Goal: Task Accomplishment & Management: Use online tool/utility

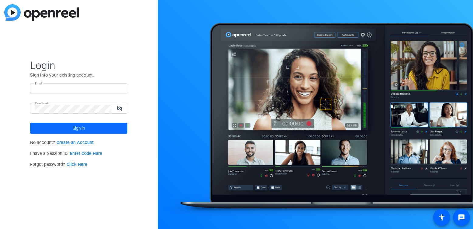
type input "[PERSON_NAME][EMAIL_ADDRESS][PERSON_NAME][PERSON_NAME][DOMAIN_NAME]"
click at [73, 131] on span "Sign in" at bounding box center [79, 128] width 12 height 15
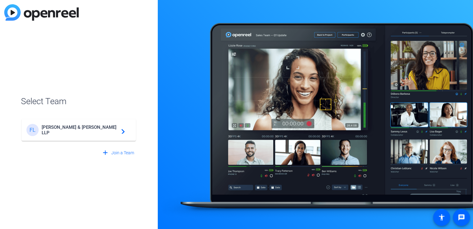
click at [75, 128] on span "[PERSON_NAME] & [PERSON_NAME] LLP" at bounding box center [80, 130] width 76 height 11
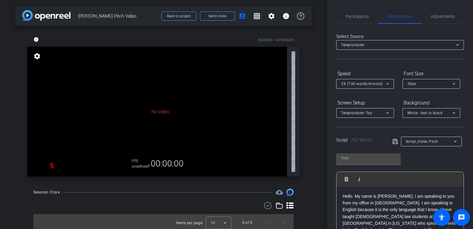
type input "Script_Video Pitch"
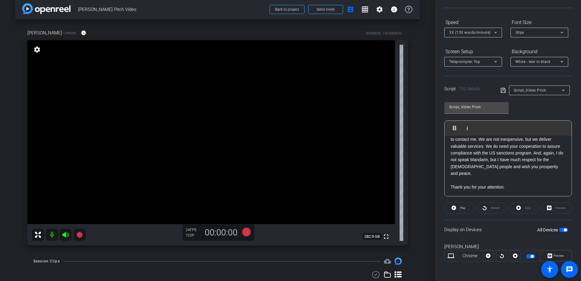
scroll to position [26, 0]
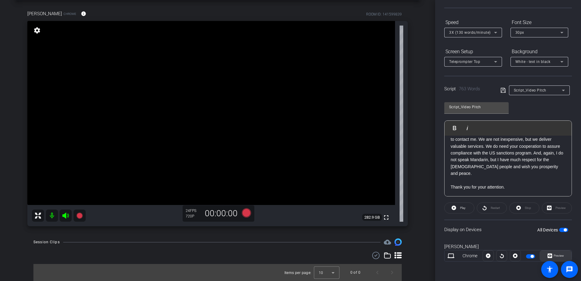
click at [472, 229] on span "Preview" at bounding box center [558, 255] width 12 height 9
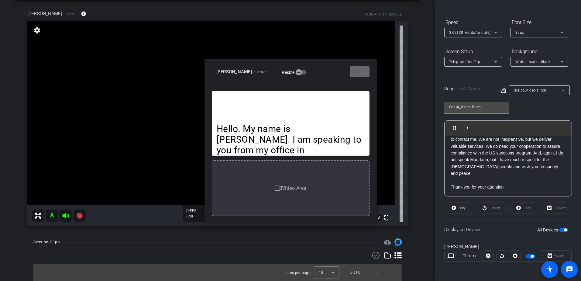
click at [357, 70] on mat-icon "close" at bounding box center [358, 72] width 8 height 8
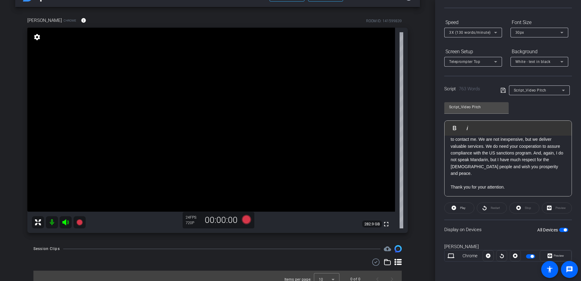
scroll to position [21, 0]
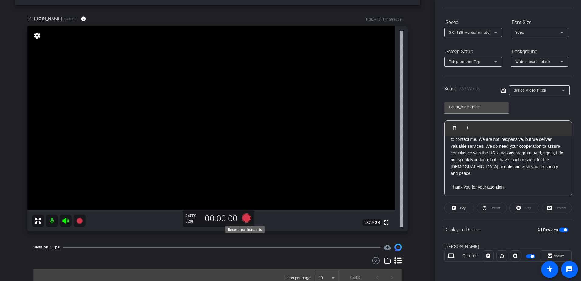
click at [244, 218] on icon at bounding box center [246, 217] width 9 height 9
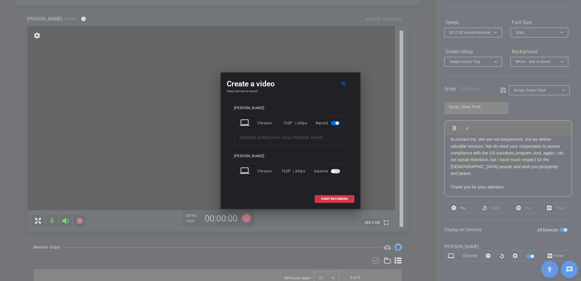
click at [336, 169] on span "button" at bounding box center [335, 171] width 9 height 4
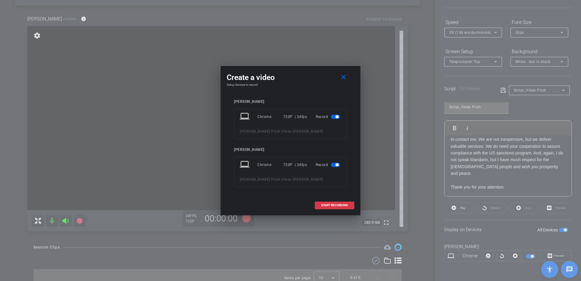
click at [336, 165] on span "button" at bounding box center [336, 164] width 3 height 3
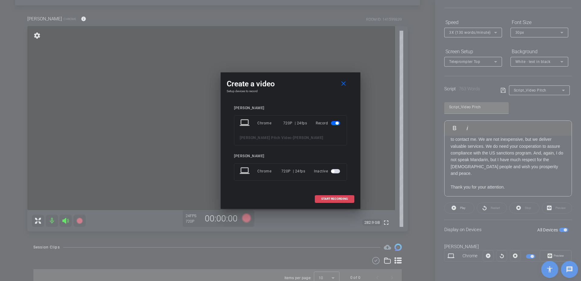
click at [334, 197] on span "START RECORDING" at bounding box center [334, 198] width 27 height 3
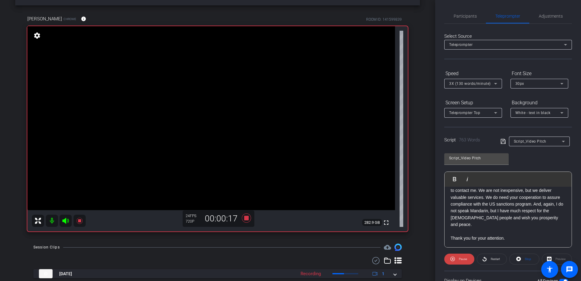
scroll to position [0, 0]
click at [460, 14] on span "Participants" at bounding box center [464, 16] width 23 height 4
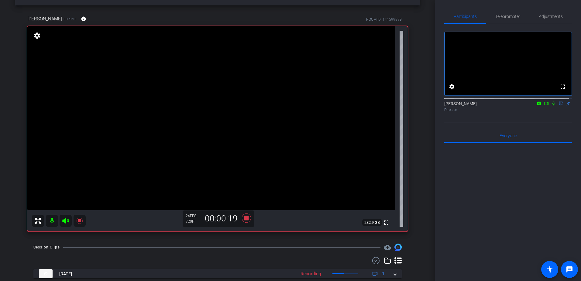
click at [472, 105] on icon at bounding box center [553, 103] width 5 height 4
click at [247, 216] on icon at bounding box center [246, 217] width 9 height 9
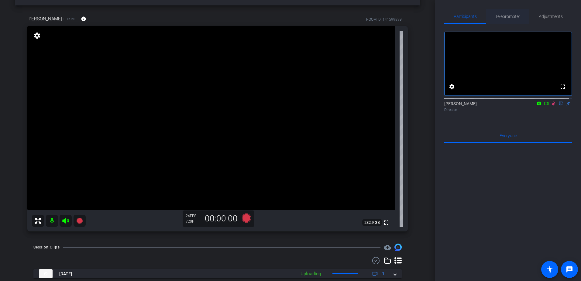
click at [472, 18] on span "Teleprompter" at bounding box center [507, 16] width 25 height 4
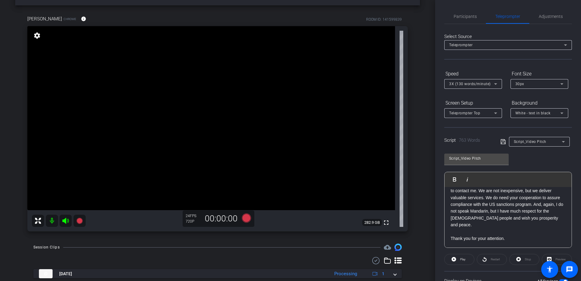
click at [472, 85] on span "3X (130 words/minute)" at bounding box center [470, 84] width 42 height 4
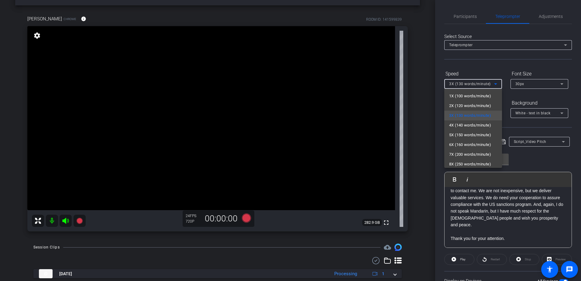
click at [462, 14] on div at bounding box center [290, 140] width 581 height 281
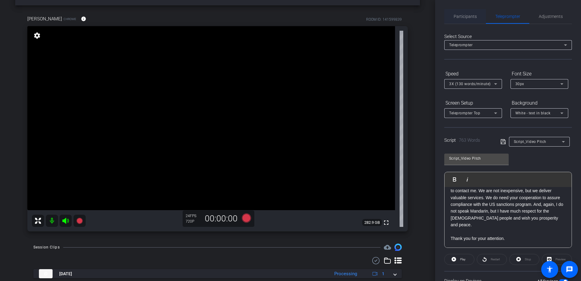
click at [461, 16] on span "Participants" at bounding box center [464, 16] width 23 height 4
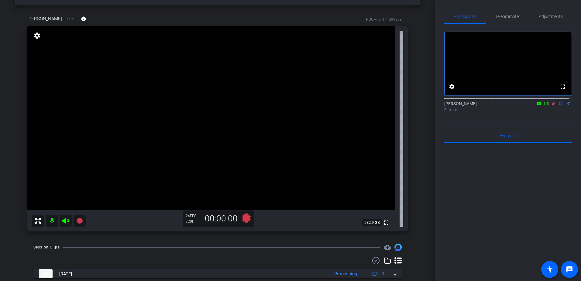
click at [472, 105] on icon at bounding box center [553, 103] width 5 height 4
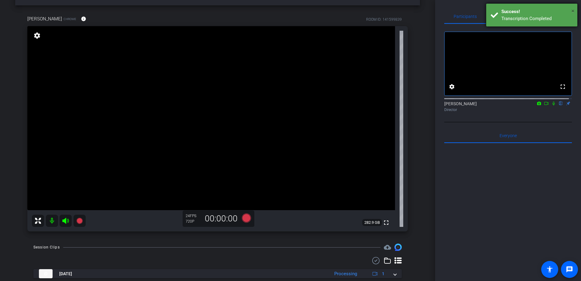
click at [472, 10] on span "×" at bounding box center [572, 10] width 3 height 7
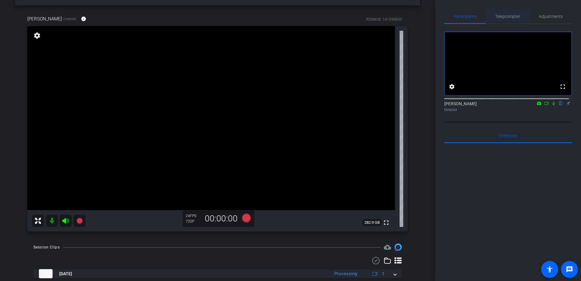
click at [472, 16] on span "Teleprompter" at bounding box center [507, 16] width 25 height 4
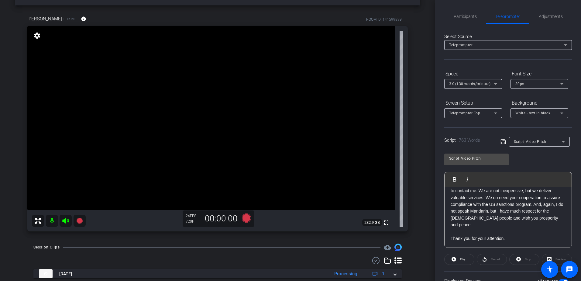
click at [472, 83] on span "3X (130 words/minute)" at bounding box center [470, 84] width 42 height 4
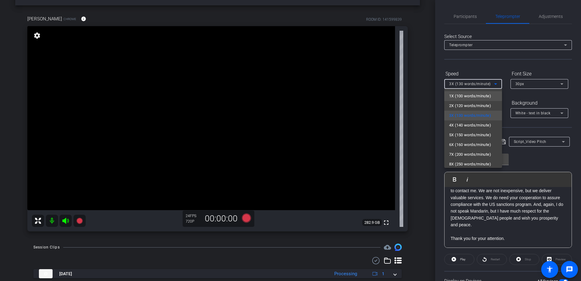
click at [472, 94] on span "1X (100 words/minute)" at bounding box center [470, 95] width 42 height 7
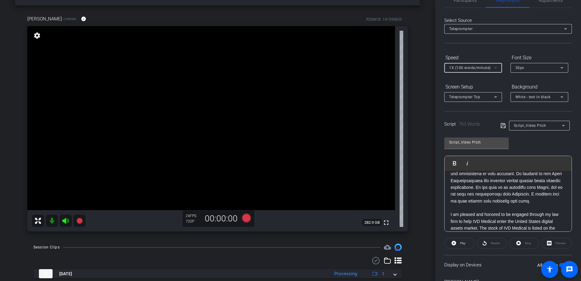
scroll to position [30, 0]
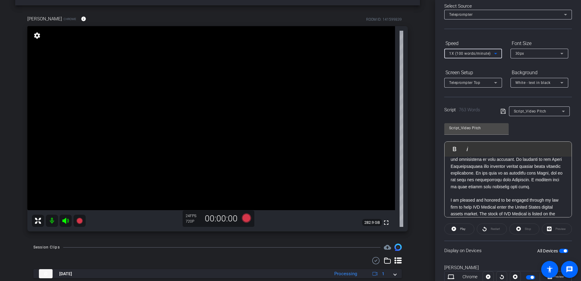
click at [472, 114] on div "Script_Video Pitch" at bounding box center [536, 111] width 72 height 10
click at [472, 111] on icon at bounding box center [502, 111] width 5 height 5
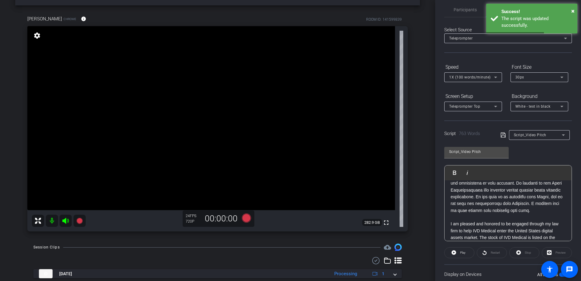
scroll to position [0, 0]
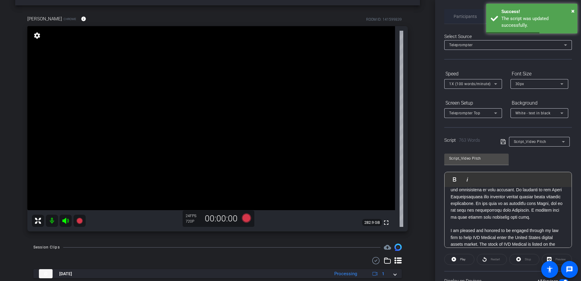
click at [460, 10] on span "Participants" at bounding box center [464, 16] width 23 height 15
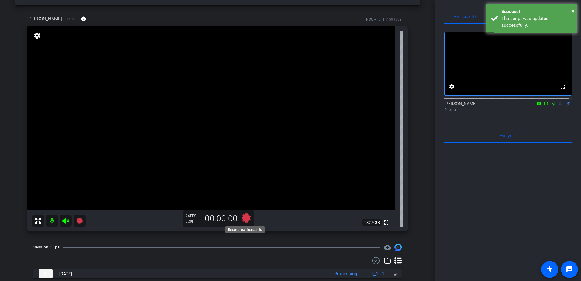
click at [243, 217] on icon at bounding box center [246, 217] width 9 height 9
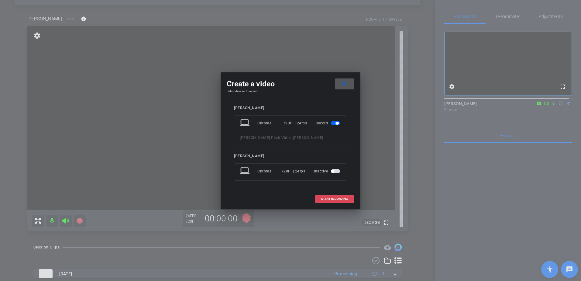
click at [334, 196] on span at bounding box center [334, 198] width 39 height 15
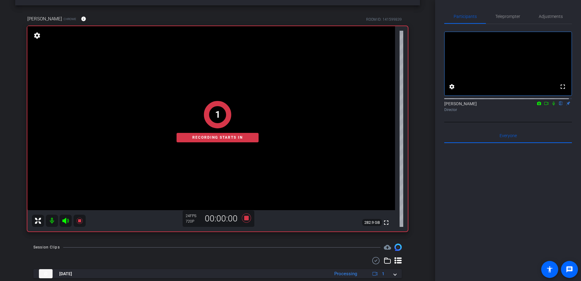
click at [472, 105] on icon at bounding box center [553, 103] width 5 height 4
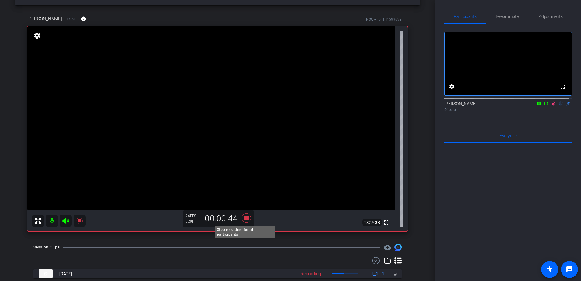
click at [242, 218] on icon at bounding box center [246, 217] width 15 height 11
click at [472, 15] on span "Teleprompter" at bounding box center [507, 16] width 25 height 4
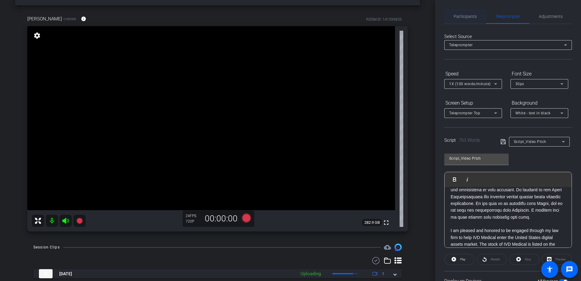
click at [472, 15] on span "Participants" at bounding box center [464, 16] width 23 height 4
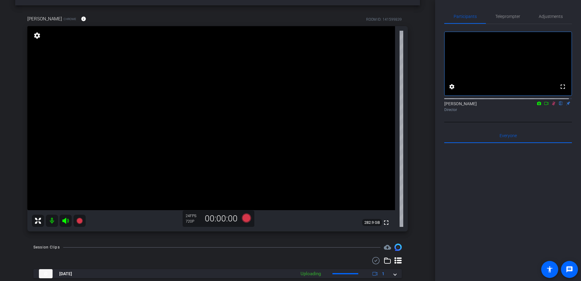
click at [472, 105] on icon at bounding box center [553, 103] width 5 height 4
click at [472, 14] on span "Teleprompter" at bounding box center [507, 16] width 25 height 4
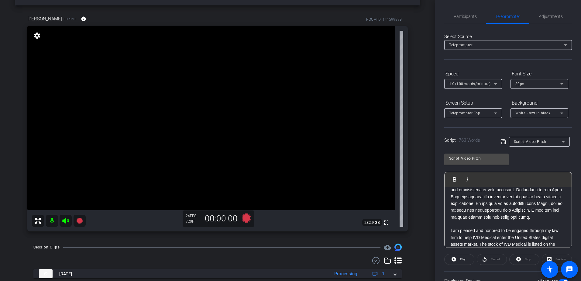
click at [472, 86] on div "1X (100 words/minute)" at bounding box center [471, 84] width 45 height 8
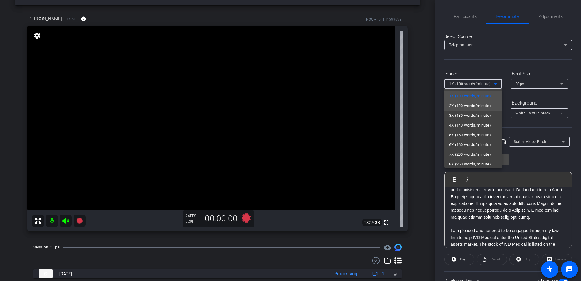
click at [472, 105] on span "2X (120 words/minute)" at bounding box center [470, 105] width 42 height 7
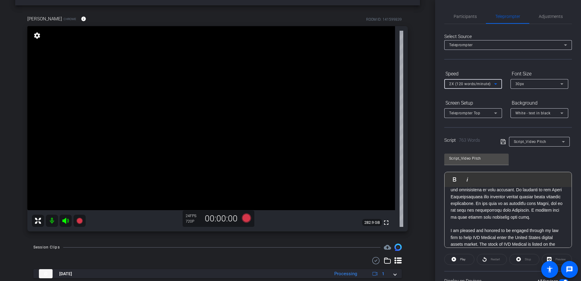
click at [472, 63] on div "Select Source Teleprompter Speed 2X (120 words/minute) Font Size 30px Screen Se…" at bounding box center [508, 173] width 128 height 299
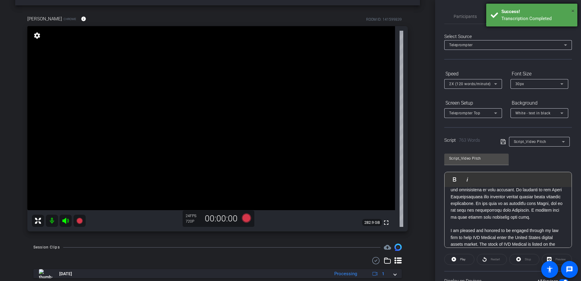
click at [472, 10] on span "×" at bounding box center [572, 10] width 3 height 7
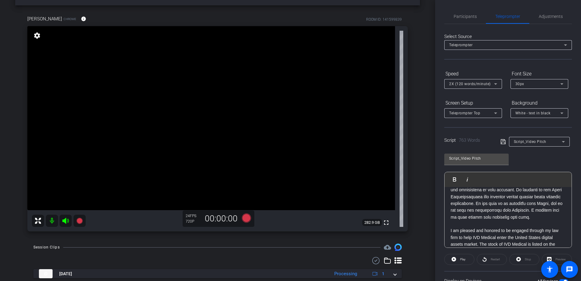
click at [472, 143] on icon at bounding box center [502, 141] width 5 height 7
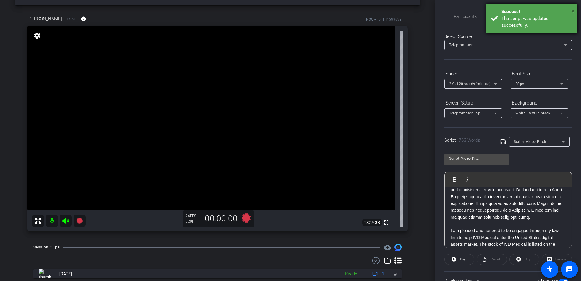
click at [472, 9] on span "×" at bounding box center [572, 10] width 3 height 7
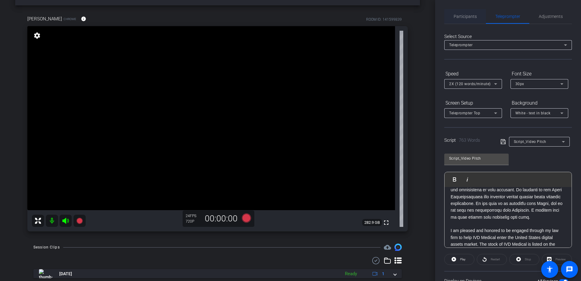
click at [472, 15] on span "Participants" at bounding box center [464, 16] width 23 height 4
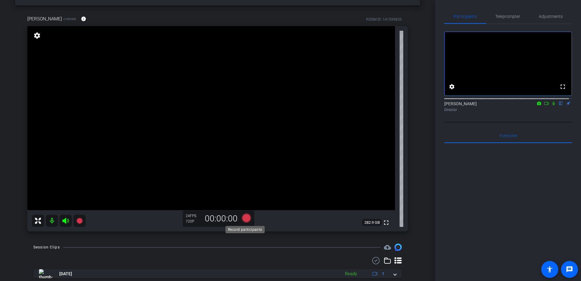
click at [244, 217] on icon at bounding box center [246, 217] width 9 height 9
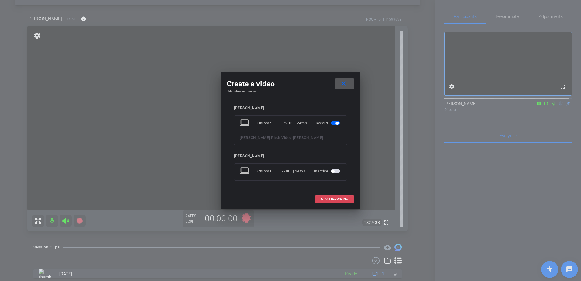
click at [333, 194] on span at bounding box center [334, 198] width 39 height 15
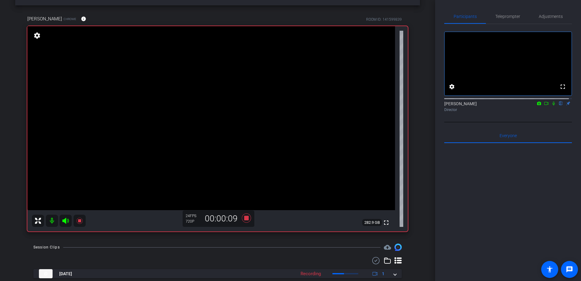
click at [472, 105] on icon at bounding box center [553, 103] width 2 height 4
click at [472, 20] on span "Teleprompter" at bounding box center [507, 16] width 25 height 15
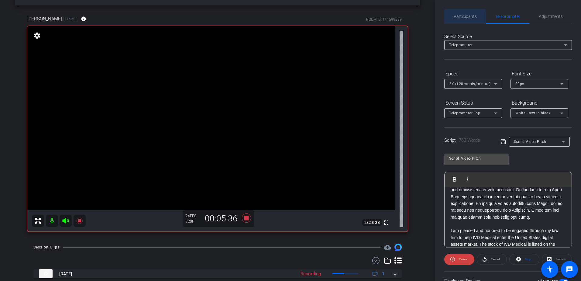
click at [463, 18] on span "Participants" at bounding box center [464, 16] width 23 height 4
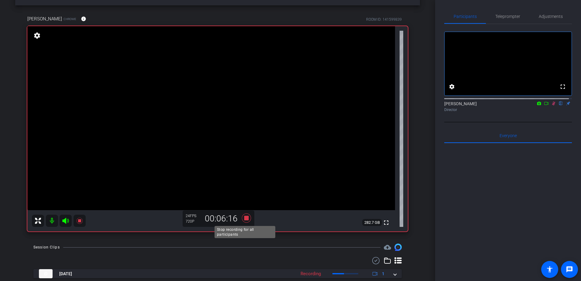
click at [243, 219] on icon at bounding box center [246, 217] width 9 height 9
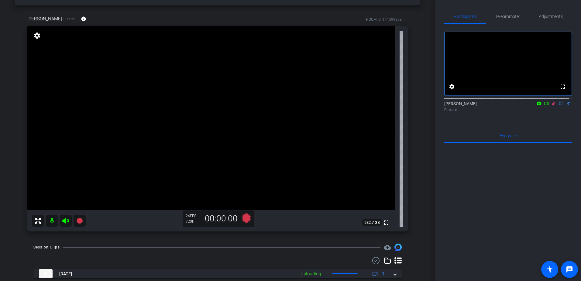
click at [472, 105] on icon at bounding box center [553, 103] width 5 height 4
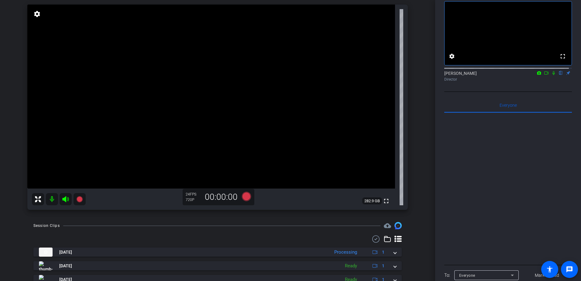
scroll to position [67, 0]
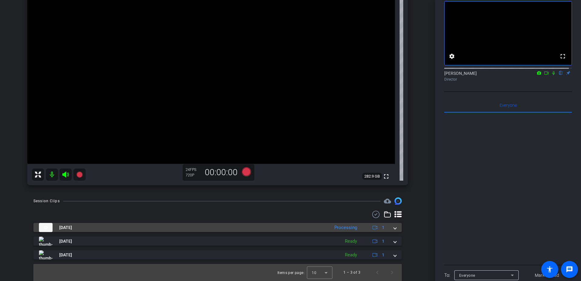
click at [394, 227] on span at bounding box center [395, 227] width 2 height 6
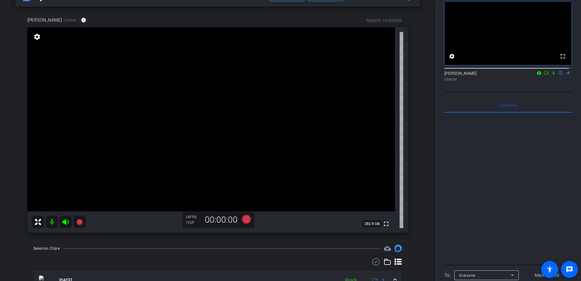
scroll to position [22, 0]
